Goal: Use online tool/utility: Utilize a website feature to perform a specific function

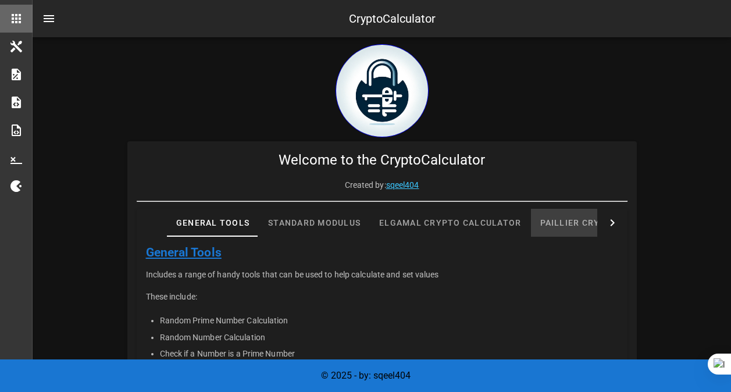
click at [531, 218] on div "Paillier Crypto Calculator" at bounding box center [610, 223] width 158 height 28
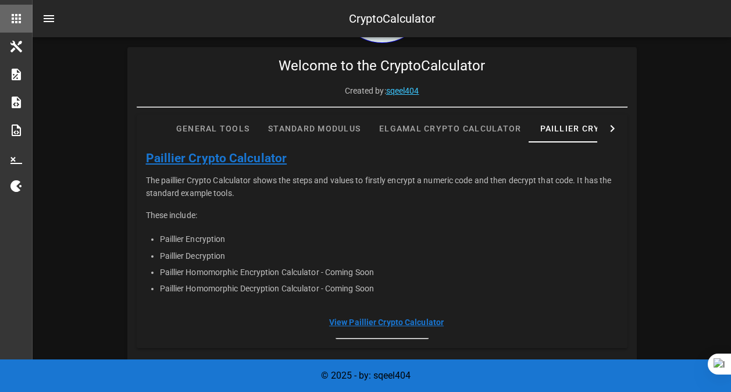
scroll to position [17, 0]
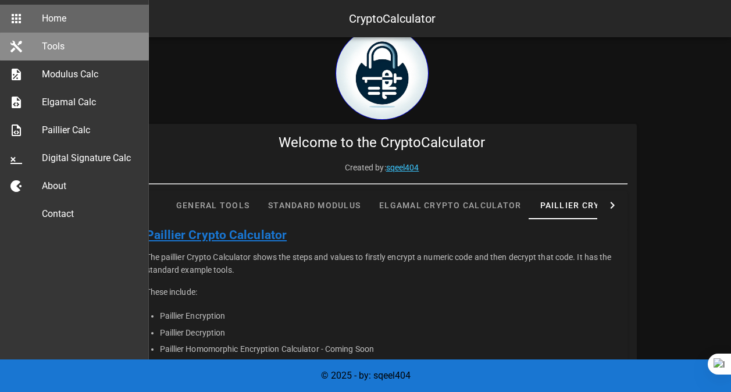
click at [61, 47] on div "Tools" at bounding box center [91, 46] width 98 height 11
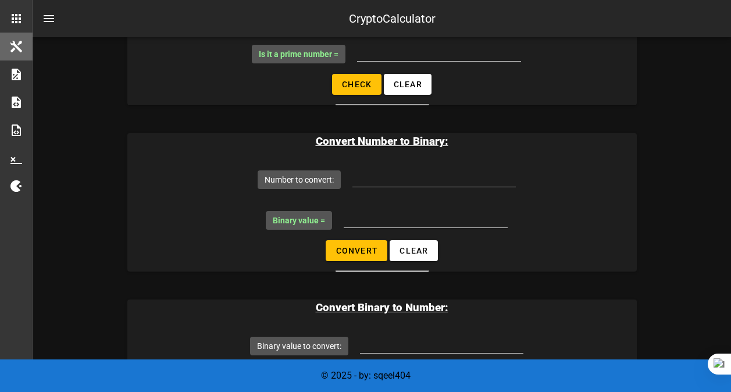
scroll to position [524, 0]
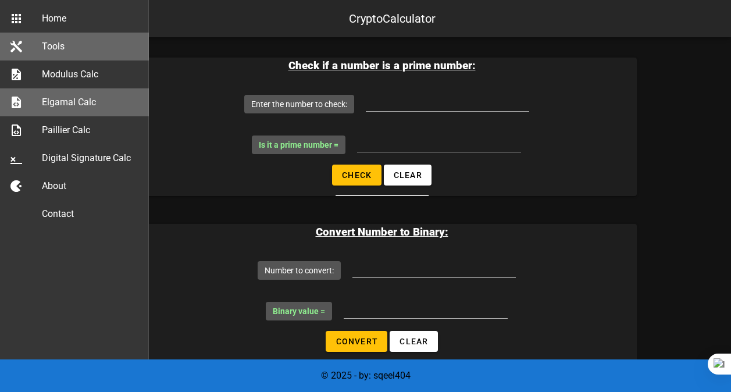
click at [74, 105] on div "Elgamal Calc" at bounding box center [91, 102] width 98 height 11
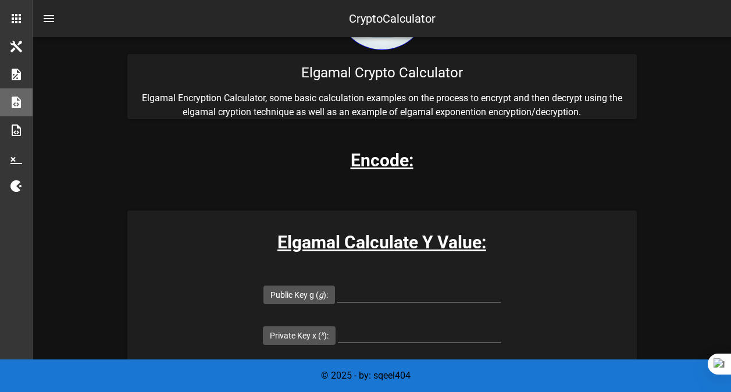
scroll to position [175, 0]
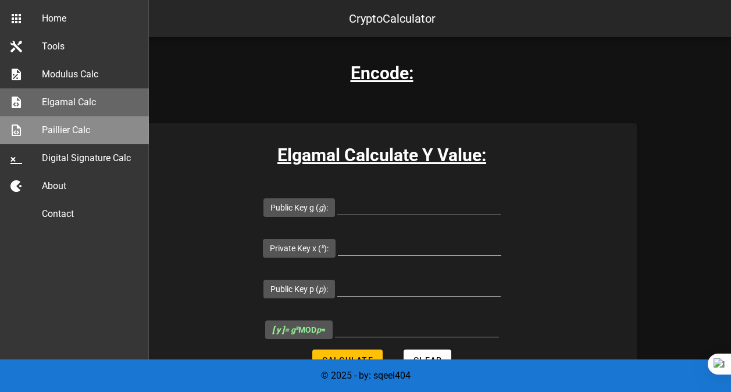
click at [25, 126] on link "Paillier Calc" at bounding box center [74, 130] width 149 height 28
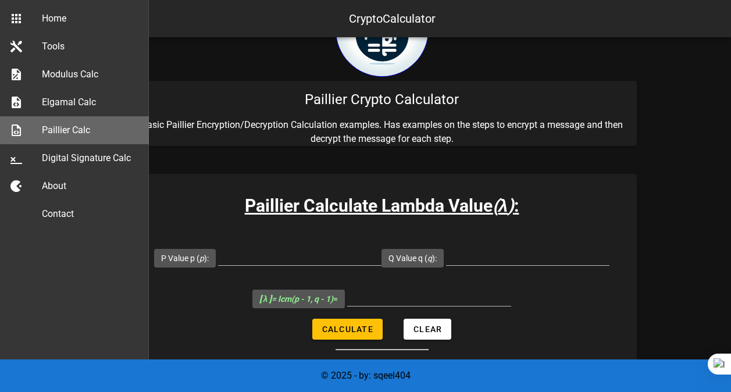
scroll to position [116, 0]
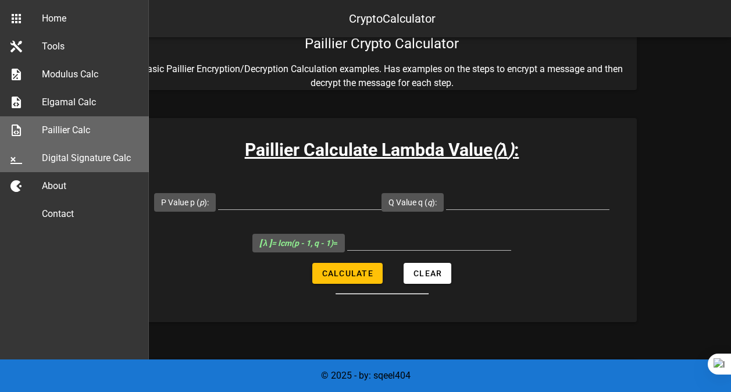
click at [85, 158] on div "Digital Signature Calc" at bounding box center [91, 157] width 98 height 11
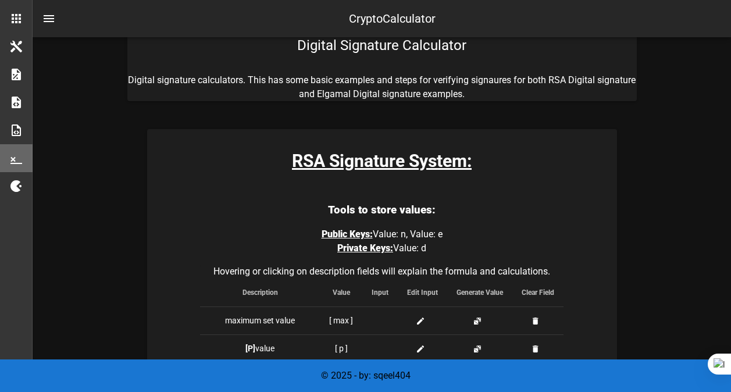
scroll to position [58, 0]
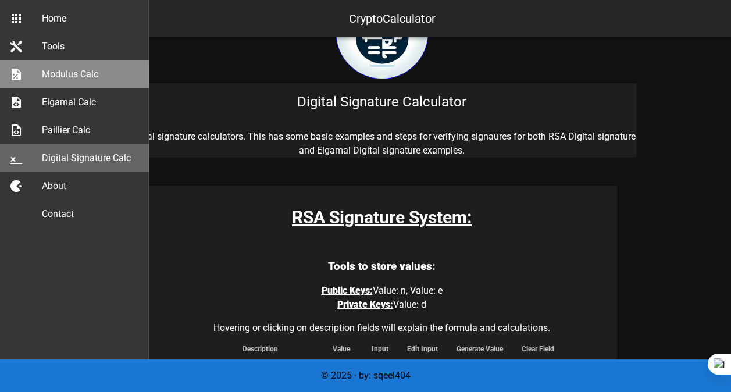
click at [15, 72] on icon at bounding box center [16, 74] width 14 height 14
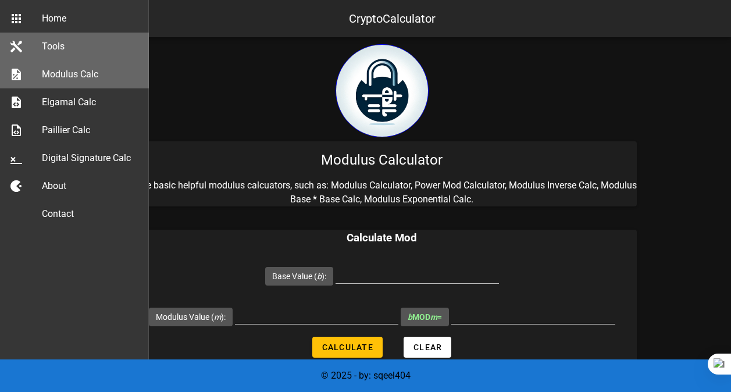
click at [55, 51] on div "Tools" at bounding box center [91, 46] width 98 height 11
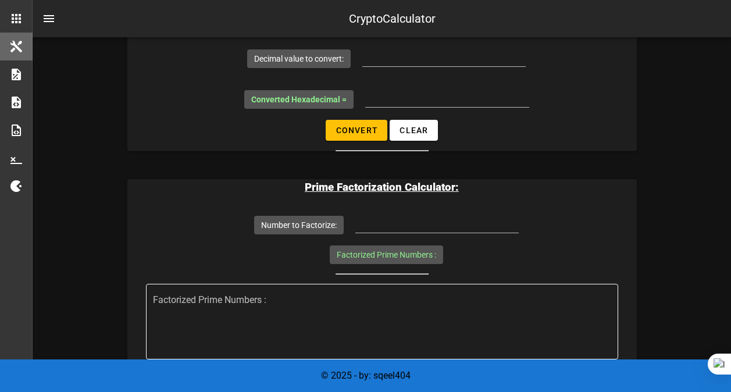
scroll to position [1163, 0]
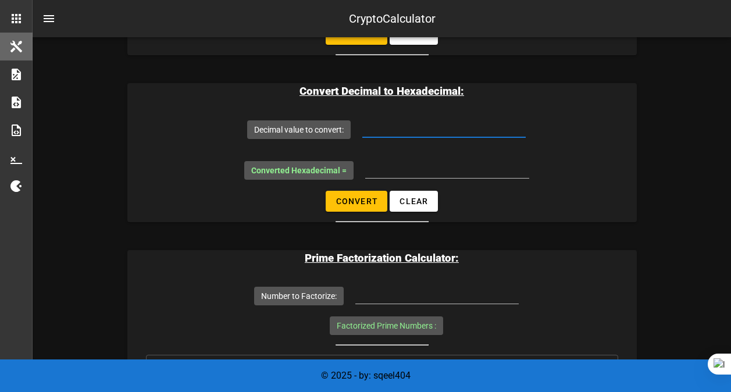
click at [380, 130] on input "Decimal value to convert:" at bounding box center [443, 128] width 163 height 19
type input "2000"
drag, startPoint x: 400, startPoint y: 167, endPoint x: 385, endPoint y: 169, distance: 14.6
click at [385, 169] on input "Converted Hexadecimal =" at bounding box center [447, 168] width 164 height 19
click at [429, 168] on input "Converted Hexadecimal =" at bounding box center [447, 168] width 164 height 19
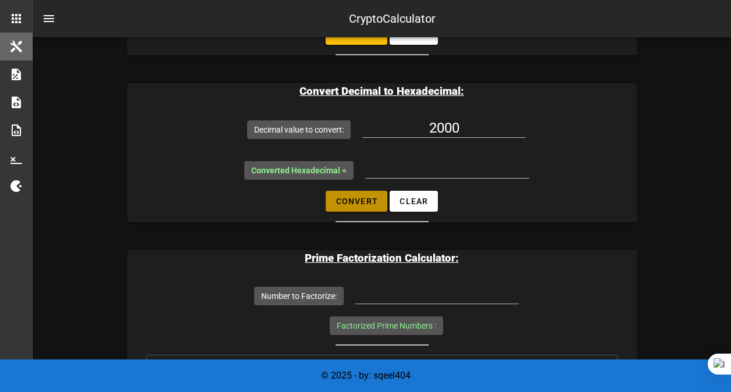
click at [365, 200] on span "Convert" at bounding box center [356, 201] width 43 height 9
type input "07d0"
click at [475, 123] on input "2000" at bounding box center [443, 128] width 163 height 19
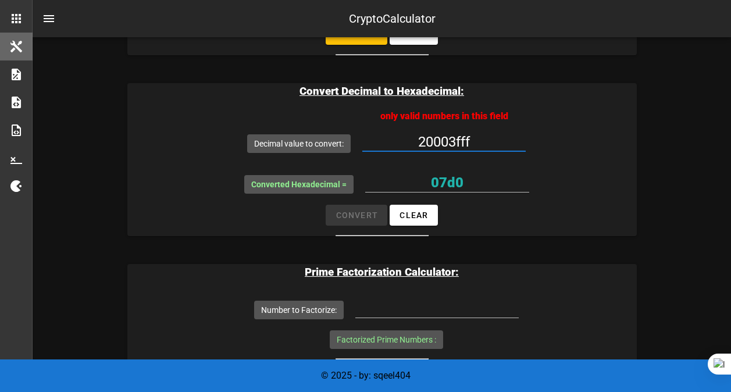
click at [367, 215] on form "Decimal value to convert: only valid numbers in this field 20003fff Converted H…" at bounding box center [382, 172] width 510 height 127
click at [476, 138] on input "20003fff" at bounding box center [443, 142] width 163 height 19
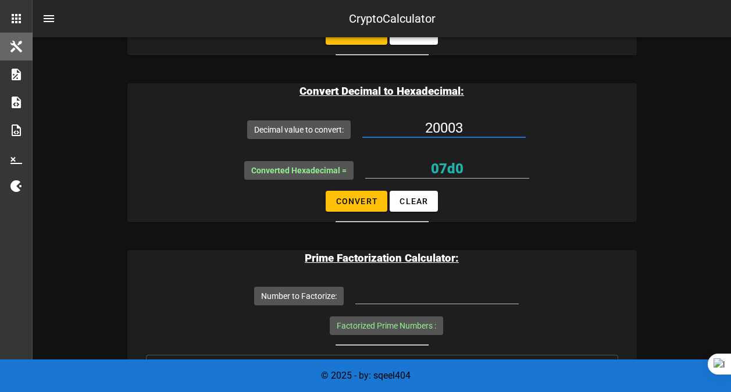
click at [489, 123] on input "20003" at bounding box center [443, 128] width 163 height 19
type input "20003"
click at [363, 207] on button "Convert" at bounding box center [357, 201] width 62 height 21
type input "4e23"
click at [472, 126] on input "20003" at bounding box center [443, 128] width 163 height 19
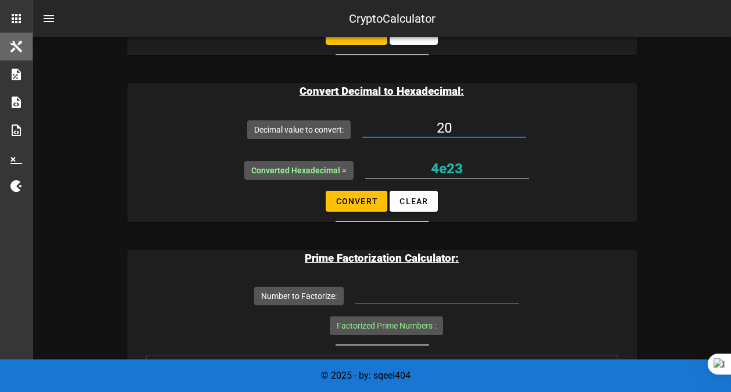
type input "2"
type input "215"
click at [347, 202] on span "Convert" at bounding box center [356, 201] width 43 height 9
type input "d7"
click at [461, 123] on input "215" at bounding box center [443, 128] width 163 height 19
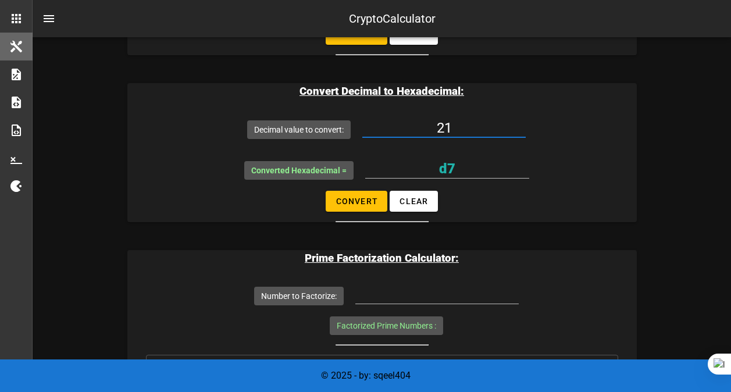
type input "2"
type input "038"
click at [369, 203] on span "Convert" at bounding box center [356, 201] width 43 height 9
type input "26"
click at [463, 128] on input "038" at bounding box center [443, 128] width 163 height 19
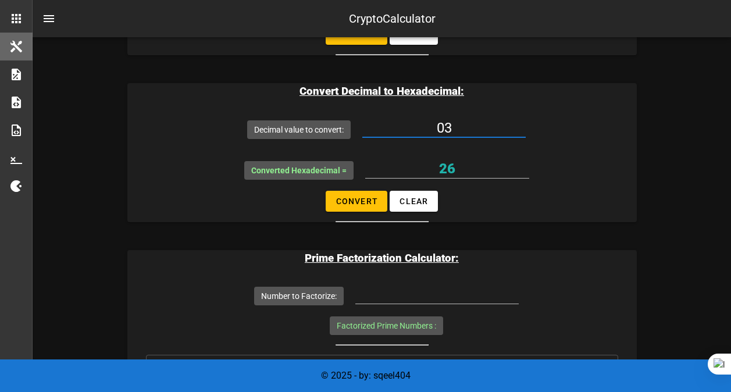
type input "0"
type input "211212"
click at [353, 201] on span "Convert" at bounding box center [356, 201] width 43 height 9
type input "03390c"
click at [478, 129] on input "211212" at bounding box center [443, 128] width 163 height 19
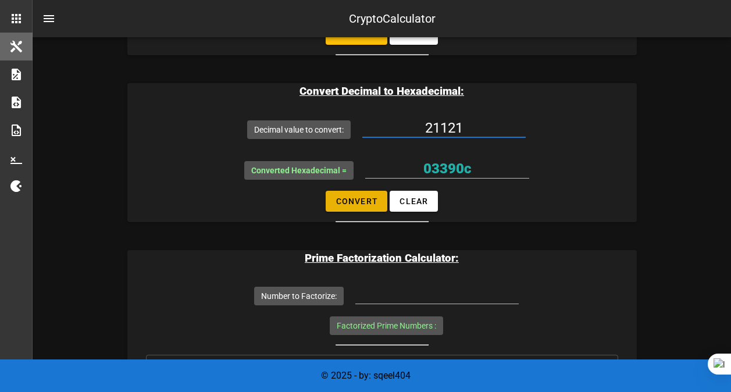
type input "21121"
click at [344, 204] on span "Convert" at bounding box center [356, 201] width 43 height 9
type input "5281"
click at [493, 129] on input "21121" at bounding box center [443, 128] width 163 height 19
type input "2"
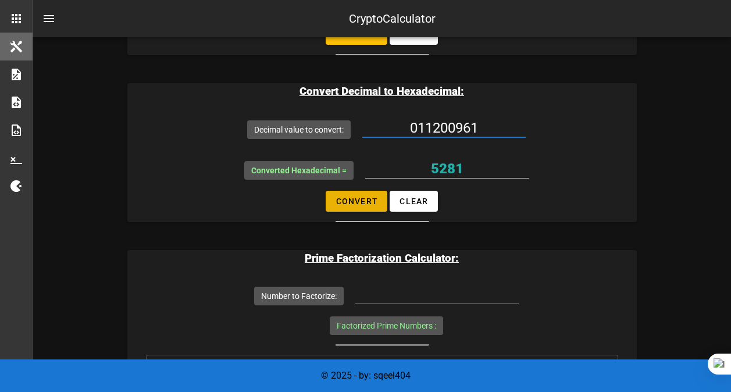
type input "011200961"
click at [358, 202] on span "Convert" at bounding box center [356, 201] width 43 height 9
type input "aae9c1"
click at [455, 129] on input "011200961" at bounding box center [443, 128] width 163 height 19
type input "961"
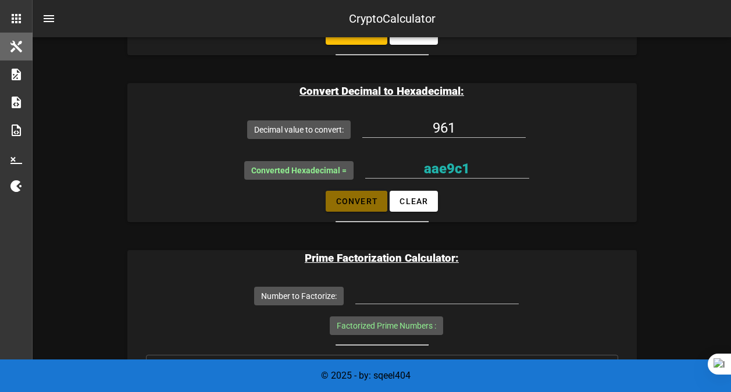
click at [361, 202] on span "Convert" at bounding box center [356, 201] width 43 height 9
type input "03c1"
click at [475, 126] on input "961" at bounding box center [443, 128] width 163 height 19
type input "9"
type input "781"
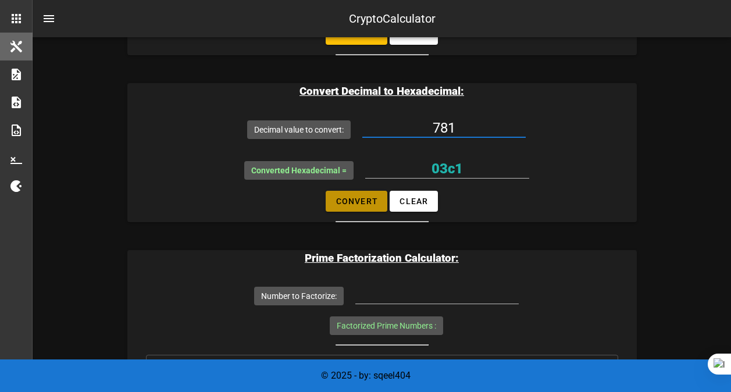
click at [343, 200] on span "Convert" at bounding box center [356, 201] width 43 height 9
type input "030d"
click at [464, 126] on input "781" at bounding box center [443, 128] width 163 height 19
type input "7"
type input "120"
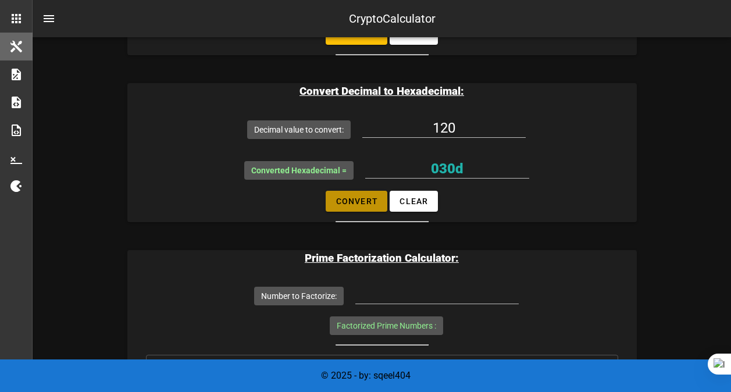
click at [360, 208] on button "Convert" at bounding box center [357, 201] width 62 height 21
type input "78"
click at [479, 133] on input "120" at bounding box center [443, 128] width 163 height 19
type input "1200"
click at [364, 202] on span "Convert" at bounding box center [356, 201] width 43 height 9
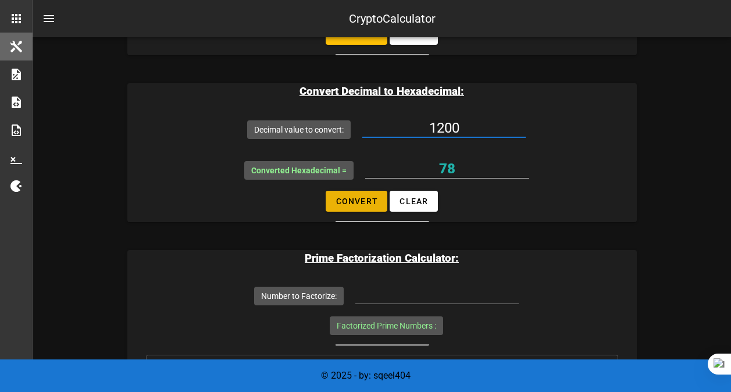
type input "04b0"
click at [430, 125] on input "1200" at bounding box center [443, 128] width 163 height 19
type input "01200"
click at [371, 197] on span "Convert" at bounding box center [356, 201] width 43 height 9
type input "04b0"
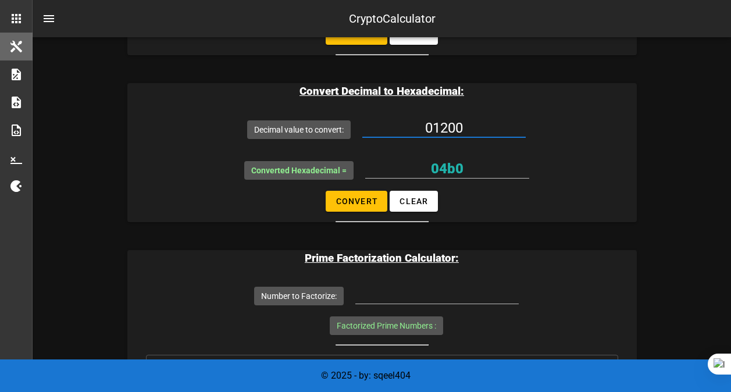
click at [480, 124] on input "01200" at bounding box center [443, 128] width 163 height 19
type input "01200961"
click at [335, 196] on button "Convert" at bounding box center [357, 201] width 62 height 21
type input "125341"
click at [413, 128] on input "01200961" at bounding box center [443, 128] width 163 height 19
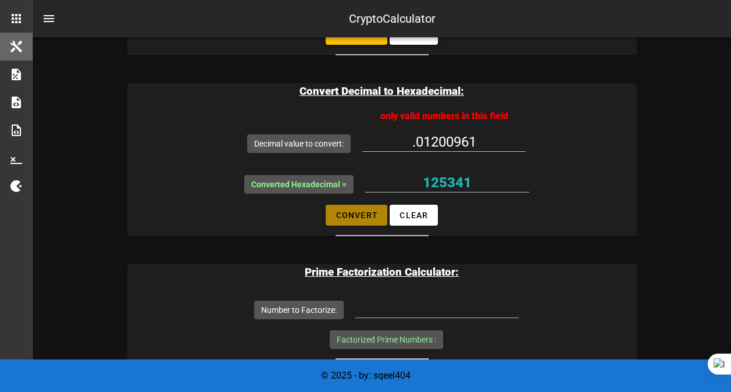
click at [342, 202] on form "Decimal value to convert: only valid numbers in this field .01200961 Converted …" at bounding box center [382, 172] width 510 height 127
drag, startPoint x: 415, startPoint y: 140, endPoint x: 415, endPoint y: 166, distance: 26.2
click at [415, 141] on input ".01200961" at bounding box center [443, 142] width 163 height 19
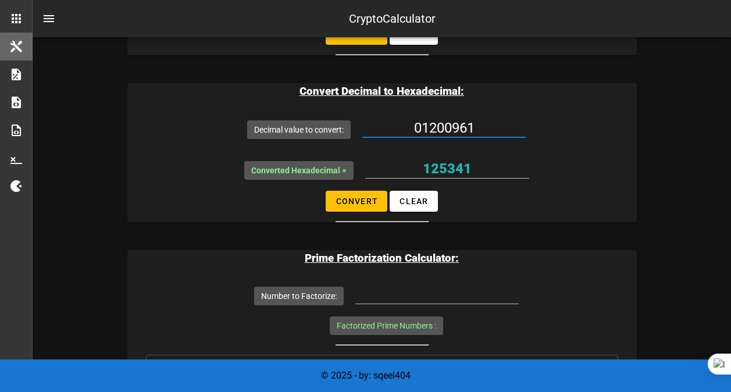
click at [421, 124] on input "01200961" at bounding box center [443, 128] width 163 height 19
type input "1200961"
click at [356, 199] on span "Convert" at bounding box center [356, 201] width 43 height 9
type input "125341"
click at [422, 126] on input "1200961" at bounding box center [443, 128] width 163 height 19
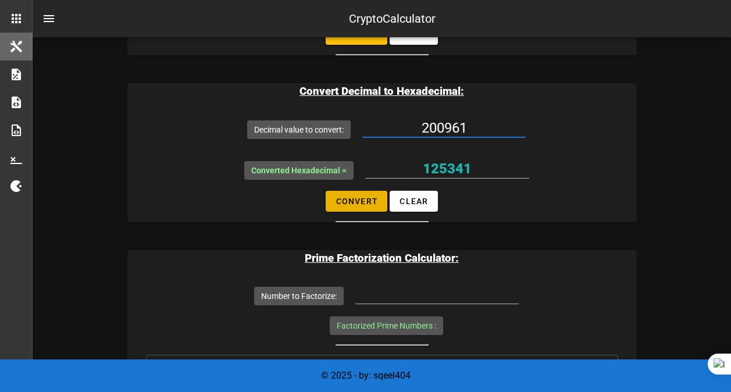
type input "200961"
click at [369, 198] on span "Convert" at bounding box center [356, 201] width 43 height 9
type input "031101"
click at [429, 127] on input "200961" at bounding box center [443, 128] width 163 height 19
type input "00961"
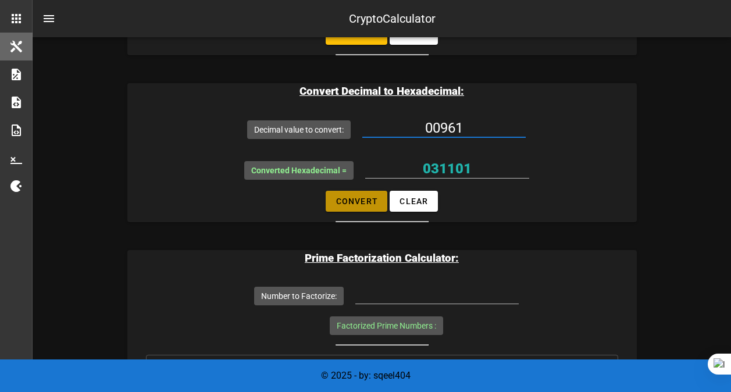
click at [351, 193] on button "Convert" at bounding box center [357, 201] width 62 height 21
type input "03c1"
click at [434, 127] on input "00961" at bounding box center [443, 128] width 163 height 19
type input "0961"
click at [354, 197] on span "Convert" at bounding box center [356, 201] width 43 height 9
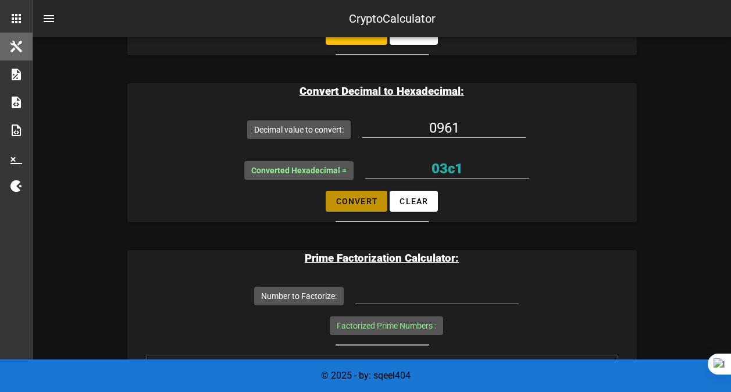
click at [349, 201] on span "Convert" at bounding box center [356, 201] width 43 height 9
type input "03c1"
click at [437, 129] on input "0961" at bounding box center [443, 128] width 163 height 19
type input "961"
click at [353, 204] on span "Convert" at bounding box center [356, 201] width 43 height 9
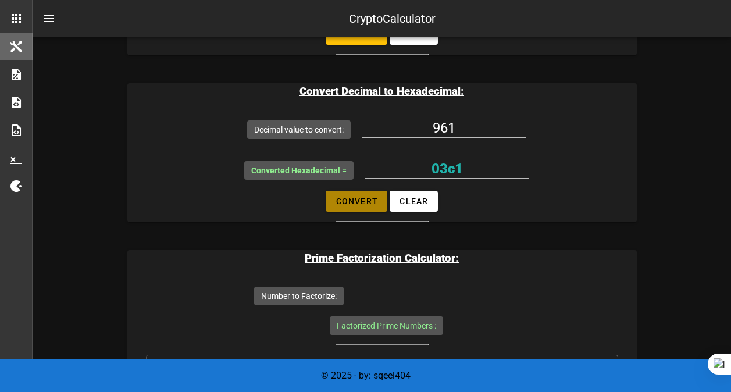
type input "03c1"
click at [439, 126] on input "961" at bounding box center [443, 128] width 163 height 19
type input "61"
click at [353, 198] on span "Convert" at bounding box center [356, 201] width 43 height 9
type input "3d"
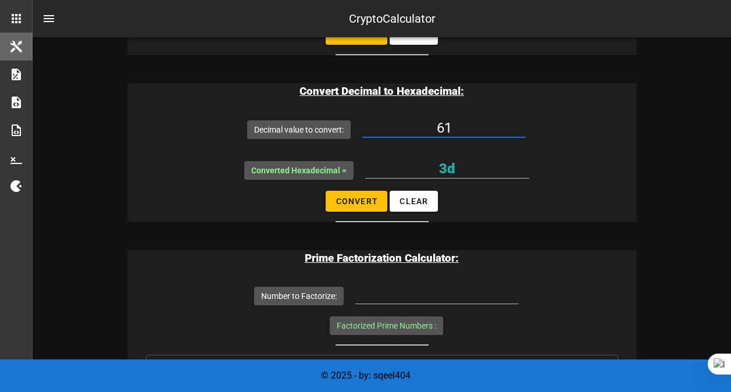
click at [457, 120] on input "61" at bounding box center [443, 128] width 163 height 19
type input "6"
type input "12"
click at [345, 208] on button "Convert" at bounding box center [357, 201] width 62 height 21
type input "0c"
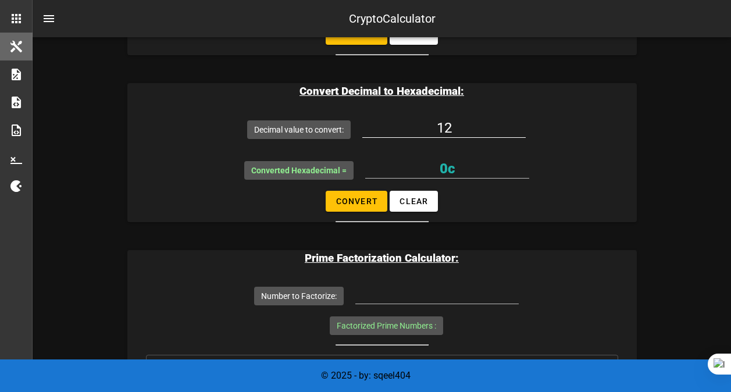
click at [482, 119] on input "12" at bounding box center [443, 128] width 163 height 19
type input "12211"
click at [344, 208] on button "Convert" at bounding box center [357, 201] width 62 height 21
type input "2fb3"
click at [472, 122] on input "12211" at bounding box center [443, 128] width 163 height 19
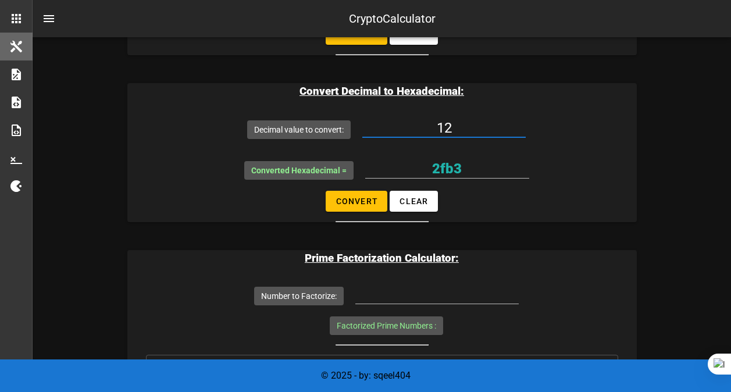
type input "1"
type input "213"
click at [371, 198] on span "Convert" at bounding box center [356, 201] width 43 height 9
type input "d5"
click at [469, 126] on input "213" at bounding box center [443, 128] width 163 height 19
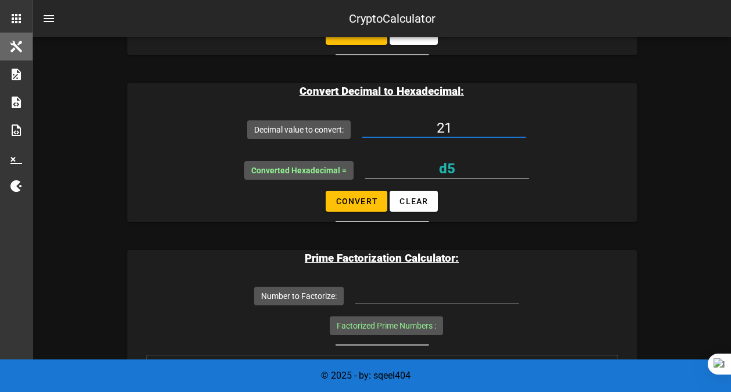
type input "2"
type input "1000"
click at [360, 198] on span "Convert" at bounding box center [356, 201] width 43 height 9
type input "03e8"
click at [477, 126] on input "1000" at bounding box center [443, 128] width 163 height 19
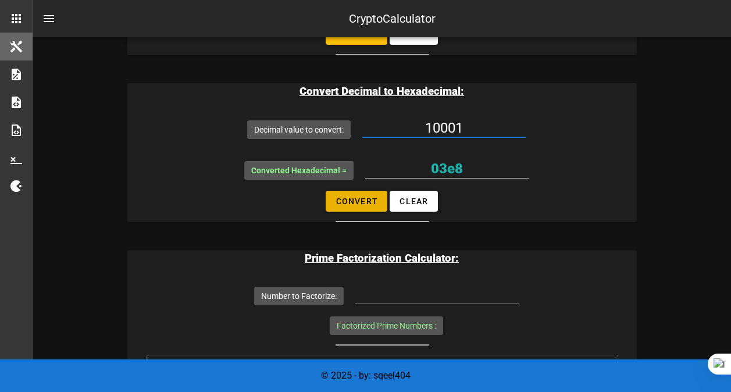
type input "10001"
click at [355, 199] on span "Convert" at bounding box center [356, 201] width 43 height 9
type input "2711"
click at [475, 123] on input "10001" at bounding box center [443, 128] width 163 height 19
type input "1"
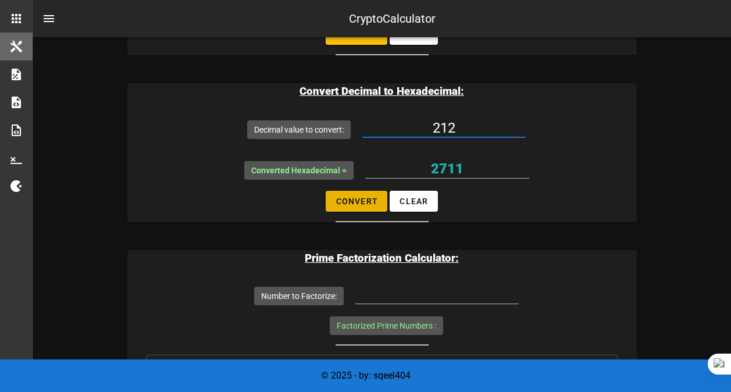
type input "212"
click at [380, 207] on button "Convert" at bounding box center [357, 201] width 62 height 21
type input "d4"
click at [471, 130] on input "212" at bounding box center [443, 128] width 163 height 19
click at [469, 123] on input "212" at bounding box center [443, 128] width 163 height 19
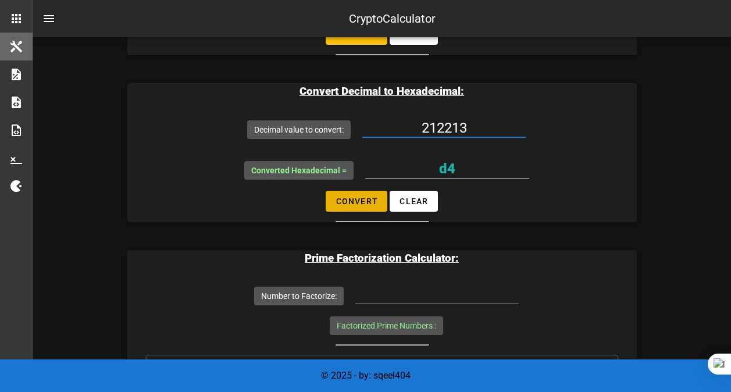
type input "212213"
click at [358, 210] on button "Convert" at bounding box center [357, 201] width 62 height 21
type input "033cf5"
click at [479, 123] on input "212213" at bounding box center [443, 128] width 163 height 19
type input "2"
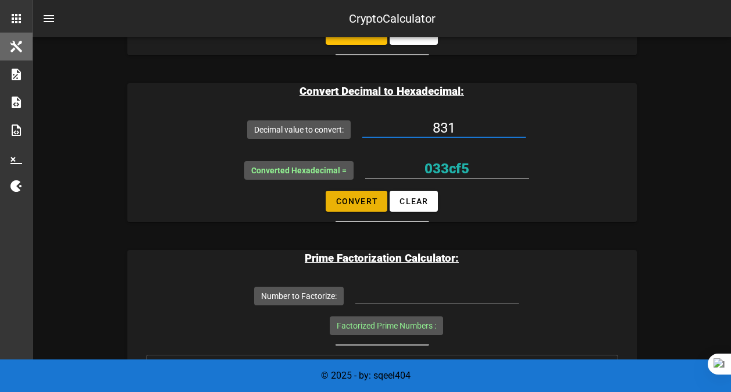
type input "831"
click at [365, 205] on span "Convert" at bounding box center [356, 201] width 43 height 9
type input "033f"
click at [469, 127] on input "831" at bounding box center [443, 128] width 163 height 19
type input "8"
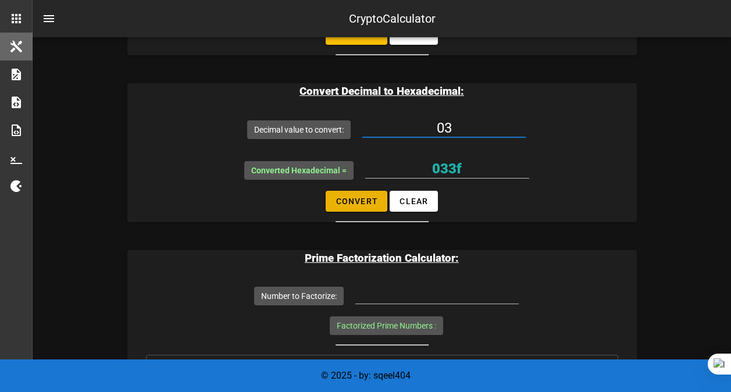
type input "03"
click at [346, 200] on span "Convert" at bounding box center [356, 201] width 43 height 9
type input "03"
click at [482, 128] on input "03" at bounding box center [443, 128] width 163 height 19
type input "031"
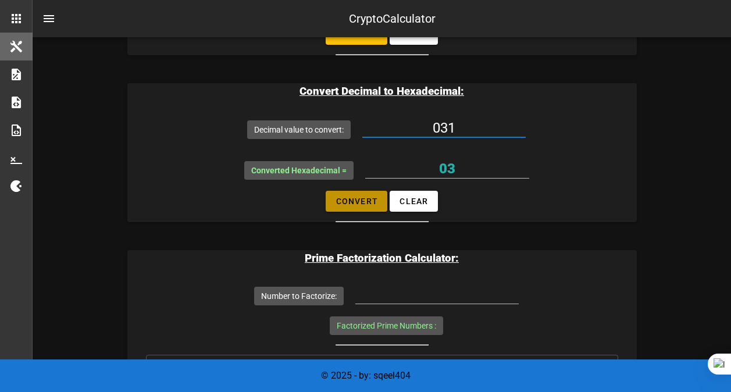
click at [349, 197] on span "Convert" at bounding box center [356, 201] width 43 height 9
type input "1f"
click at [465, 126] on input "031" at bounding box center [443, 128] width 163 height 19
type input "0318"
click at [351, 202] on span "Convert" at bounding box center [356, 201] width 43 height 9
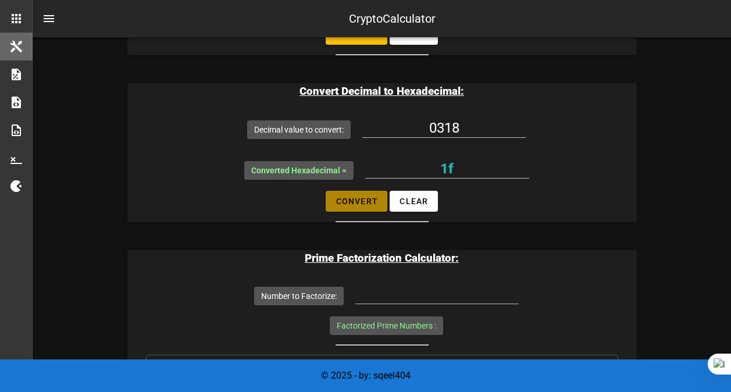
type input "013e"
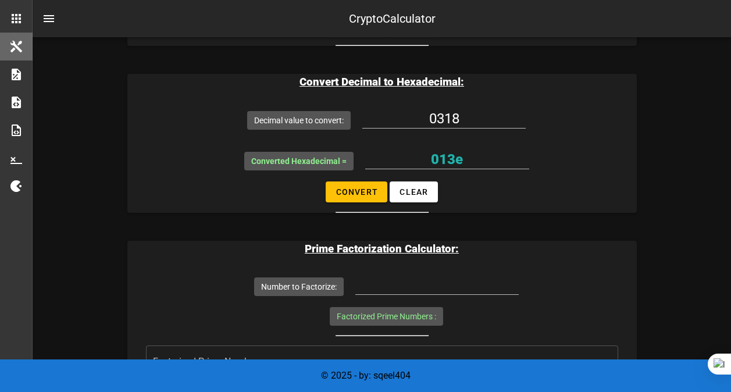
scroll to position [1105, 0]
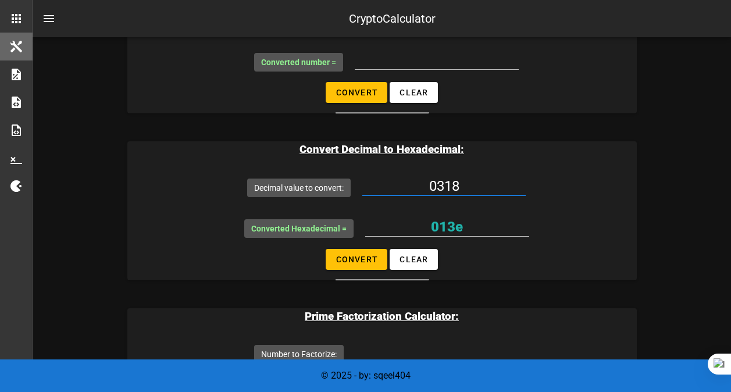
click at [485, 187] on input "0318" at bounding box center [443, 186] width 163 height 19
type input "0"
type input "6218"
click at [364, 259] on span "Convert" at bounding box center [356, 259] width 43 height 9
type input "184a"
